Goal: Check status: Check status

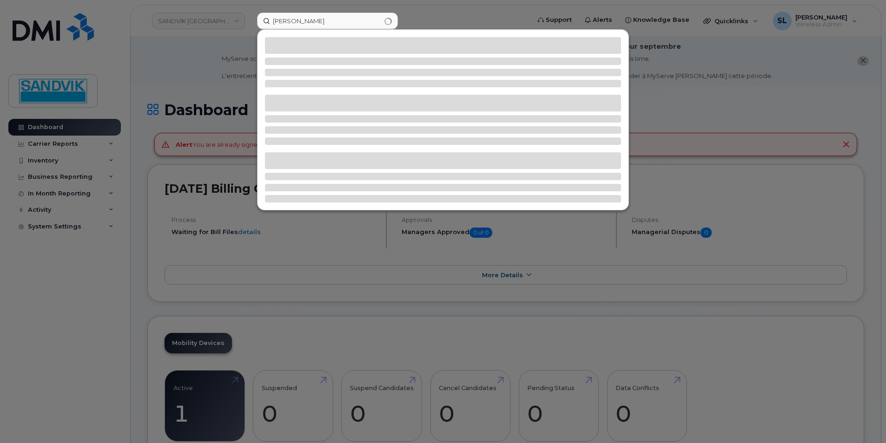
click at [311, 21] on input "rita" at bounding box center [327, 21] width 141 height 17
click at [351, 20] on input "rita" at bounding box center [327, 21] width 141 height 17
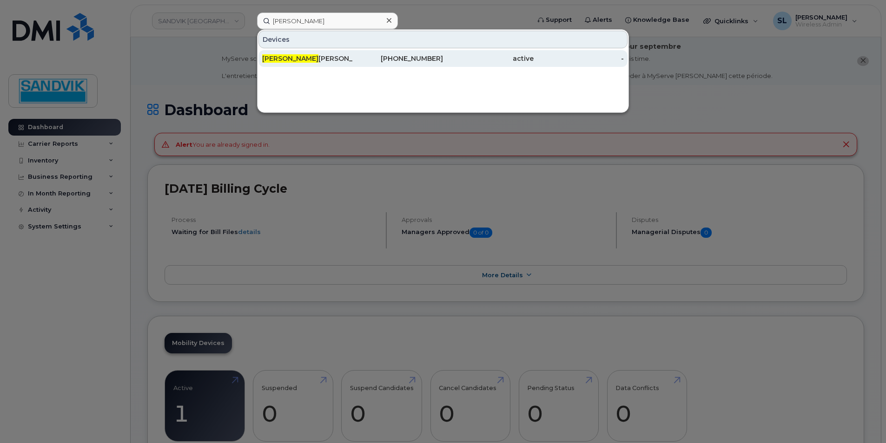
type input "rita"
click at [304, 55] on div "Rita Suhagiya" at bounding box center [307, 58] width 91 height 9
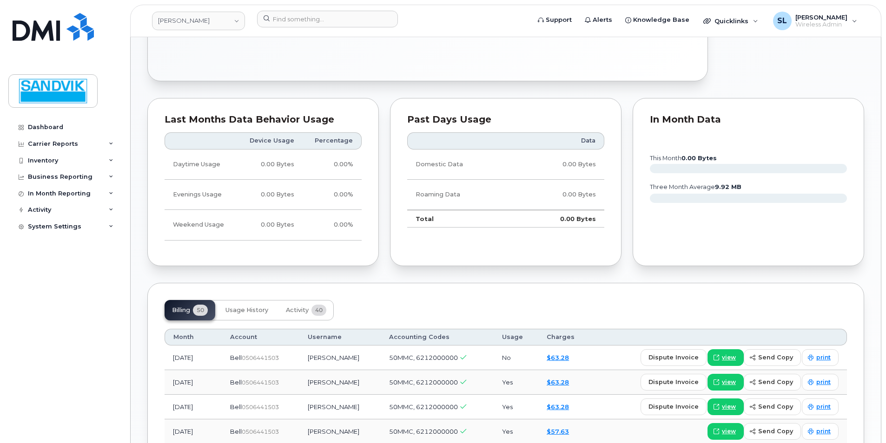
scroll to position [558, 0]
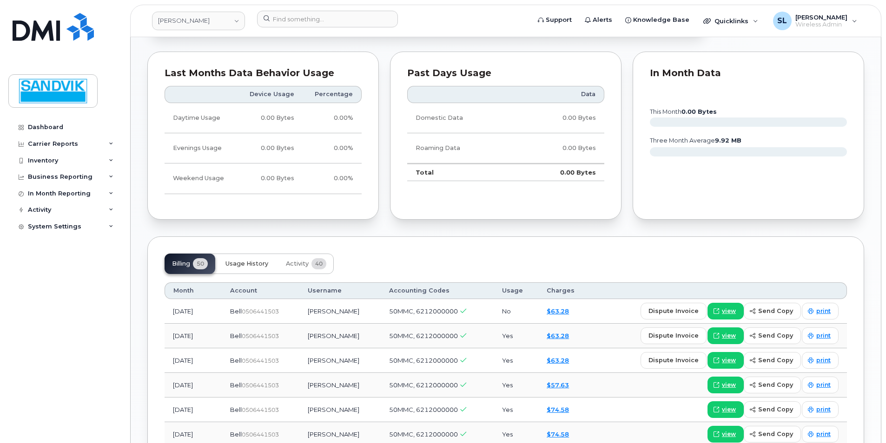
click at [268, 263] on span "Usage History" at bounding box center [246, 263] width 43 height 7
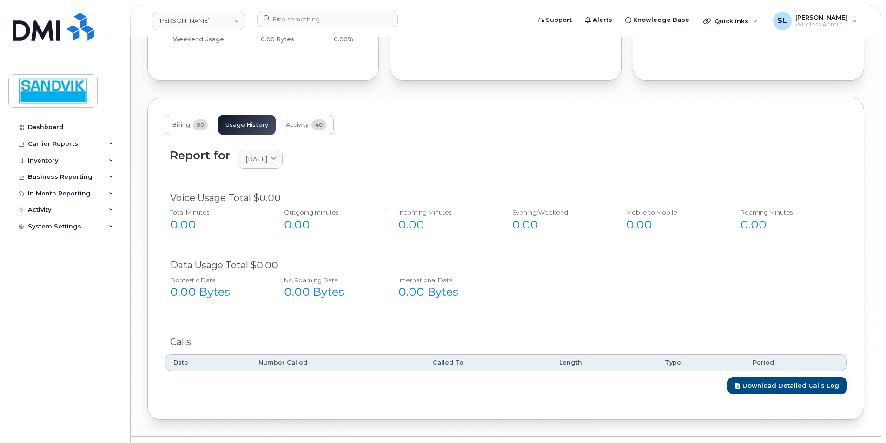
scroll to position [697, 0]
click at [283, 165] on link "[DATE]" at bounding box center [259, 158] width 45 height 19
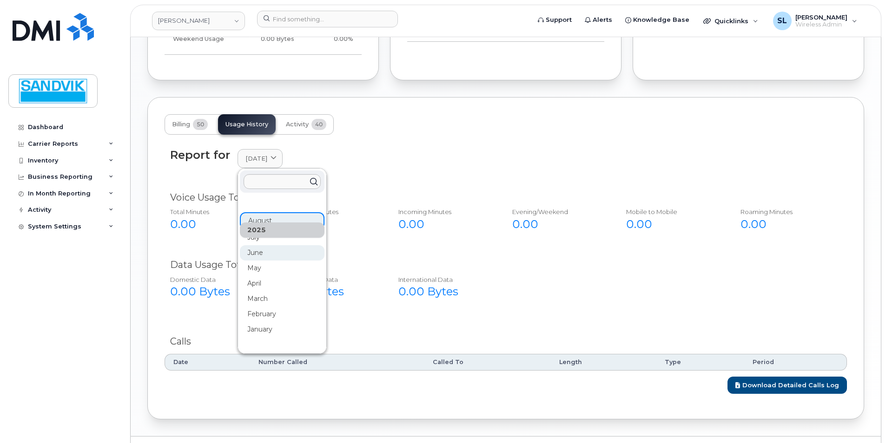
click at [265, 254] on div "June" at bounding box center [282, 252] width 85 height 15
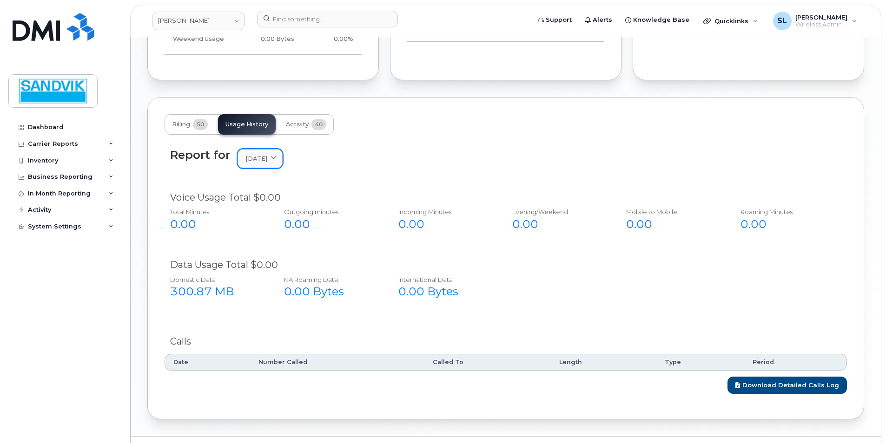
click at [283, 156] on link "[DATE]" at bounding box center [259, 158] width 45 height 19
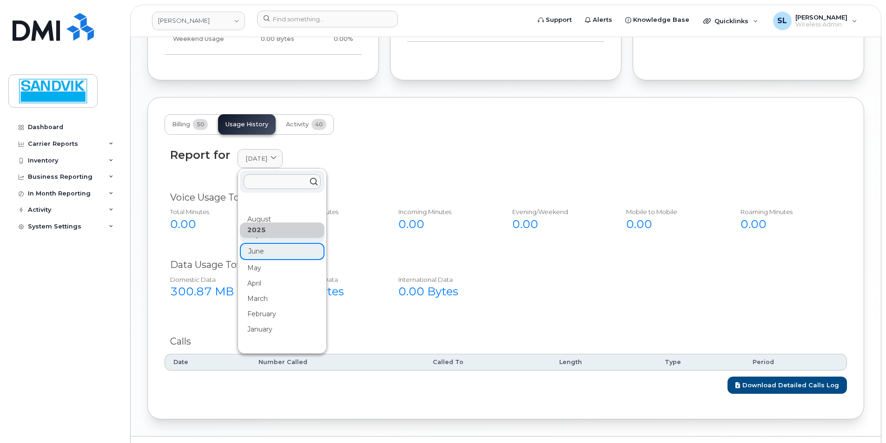
click at [270, 241] on div "July" at bounding box center [282, 234] width 85 height 15
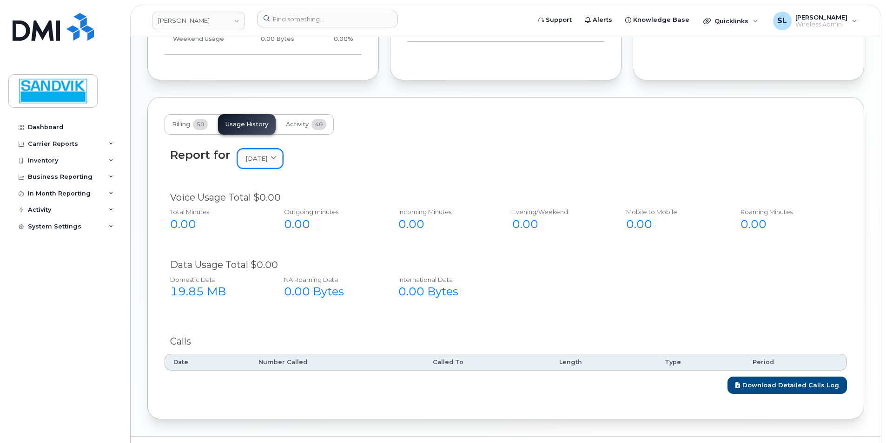
click at [277, 160] on span at bounding box center [273, 158] width 9 height 9
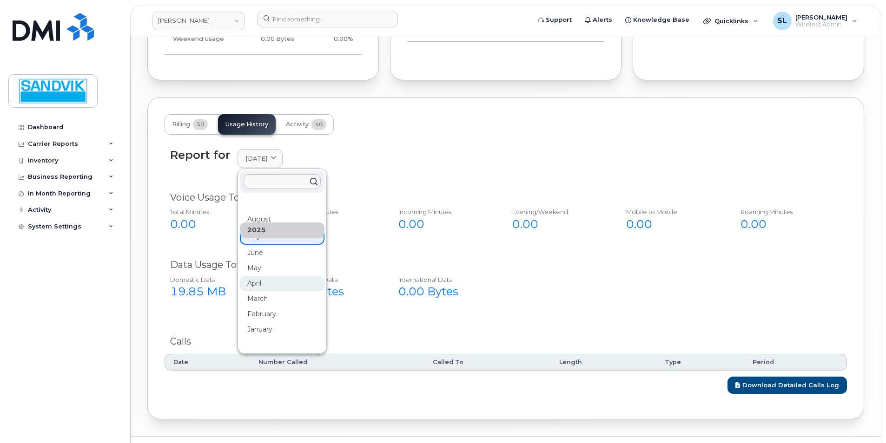
click at [253, 289] on div "April" at bounding box center [282, 283] width 85 height 15
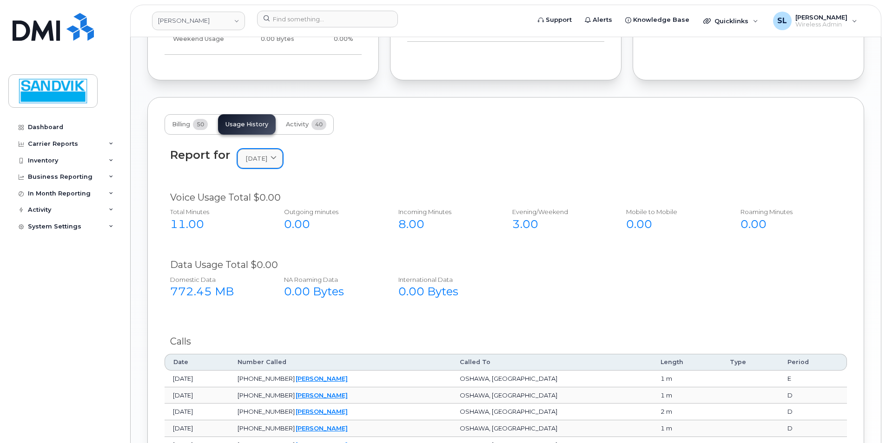
click at [249, 159] on span "[DATE]" at bounding box center [256, 158] width 22 height 9
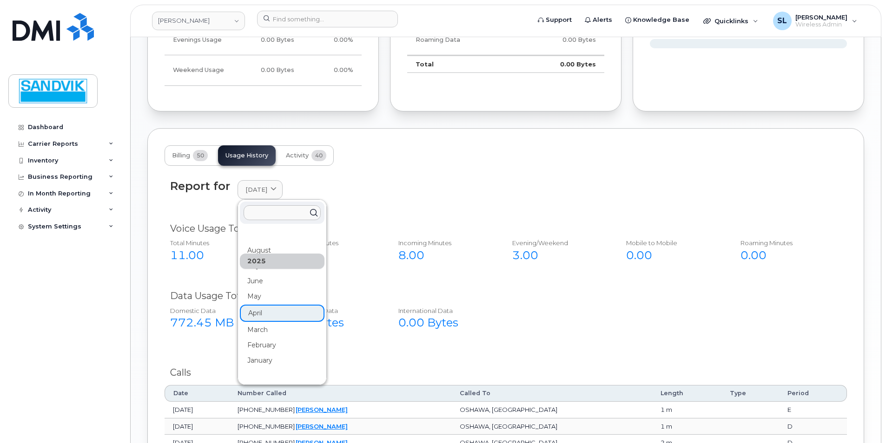
scroll to position [651, 0]
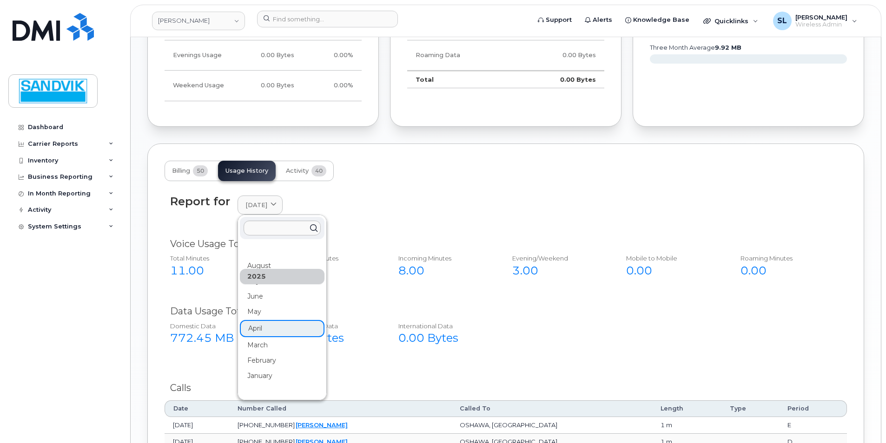
click at [257, 268] on div "August" at bounding box center [282, 265] width 85 height 15
